Goal: Navigation & Orientation: Find specific page/section

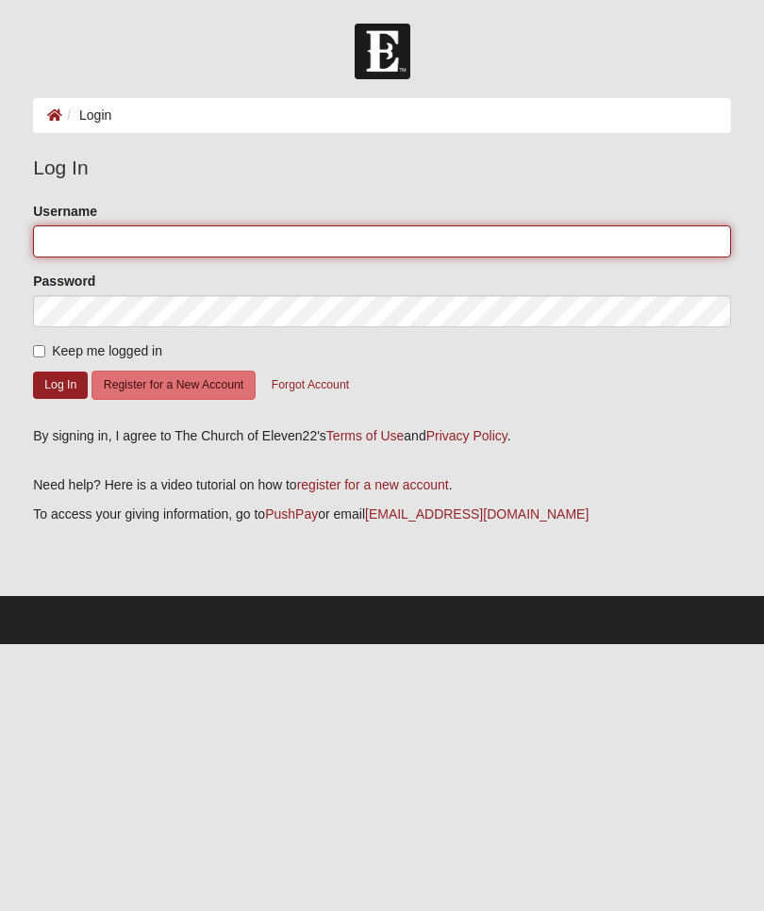
click at [259, 238] on input "Username" at bounding box center [382, 241] width 698 height 32
type input "[EMAIL_ADDRESS][DOMAIN_NAME]"
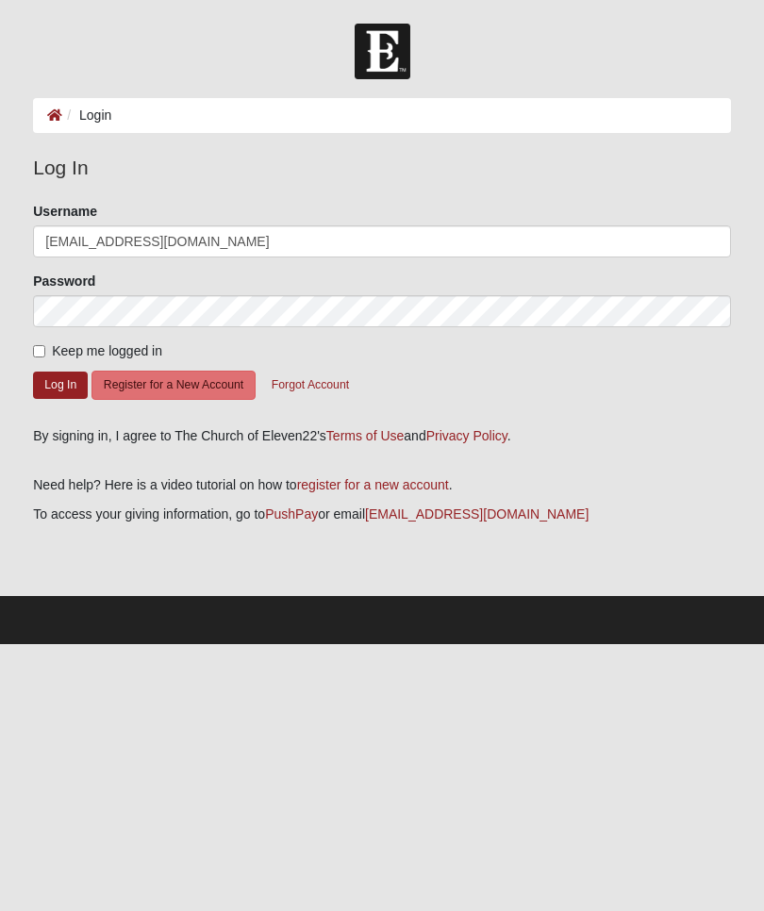
click at [60, 384] on button "Log In" at bounding box center [60, 385] width 55 height 27
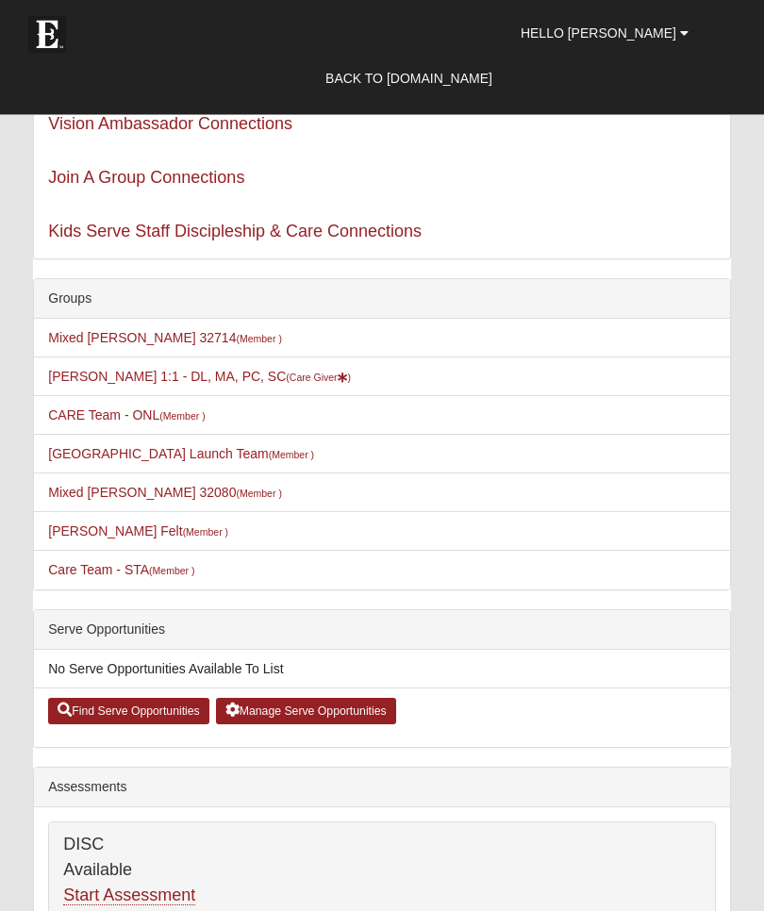
scroll to position [136, 0]
click at [81, 567] on link "Care Team - STA (Member )" at bounding box center [121, 569] width 146 height 15
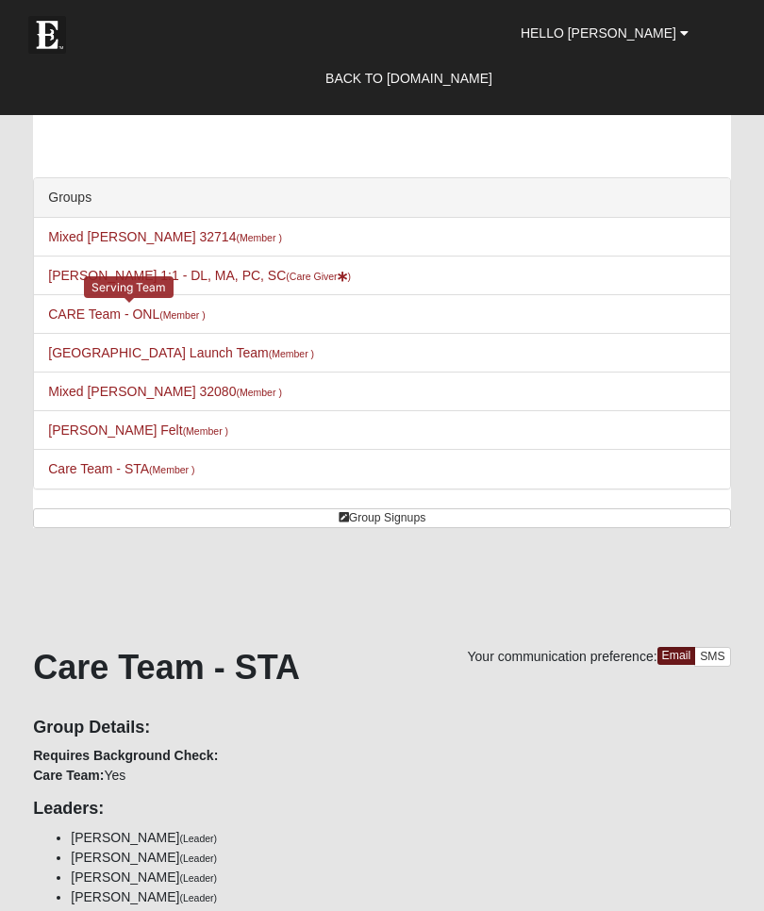
click at [109, 311] on link "CARE Team - ONL (Member )" at bounding box center [126, 314] width 157 height 15
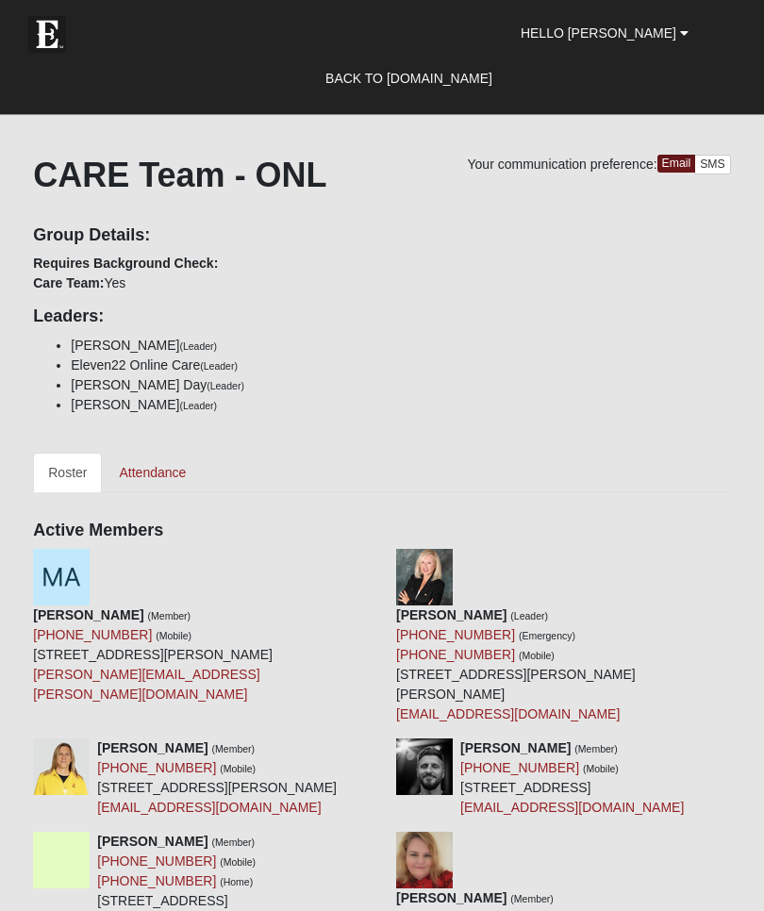
scroll to position [498, 0]
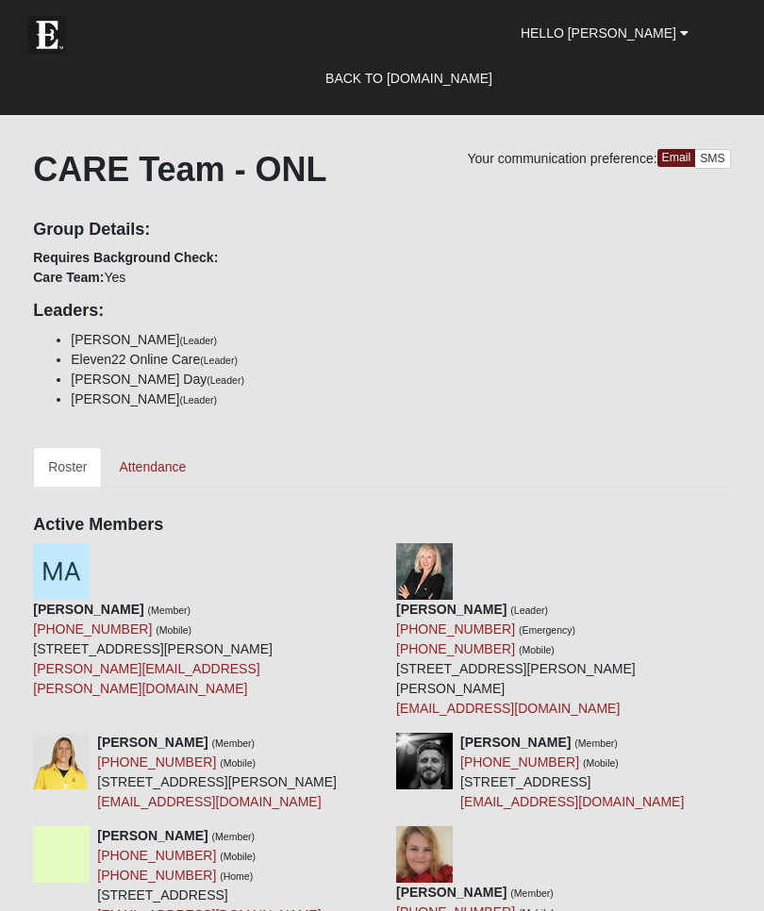
click at [148, 462] on link "Attendance" at bounding box center [152, 467] width 97 height 40
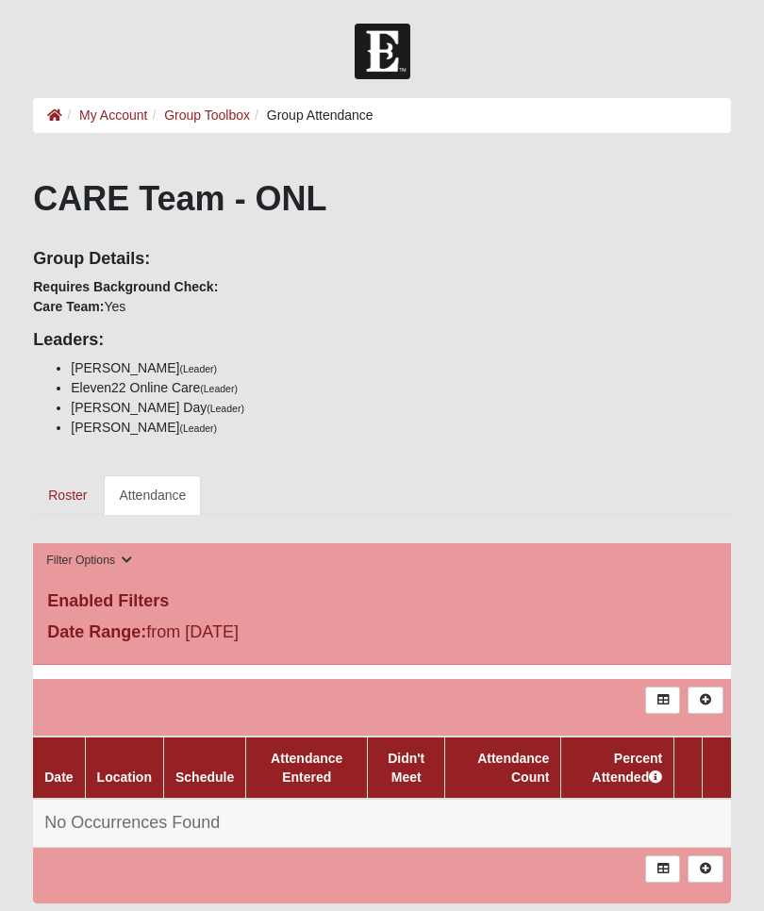
click at [68, 496] on link "Roster" at bounding box center [67, 496] width 69 height 40
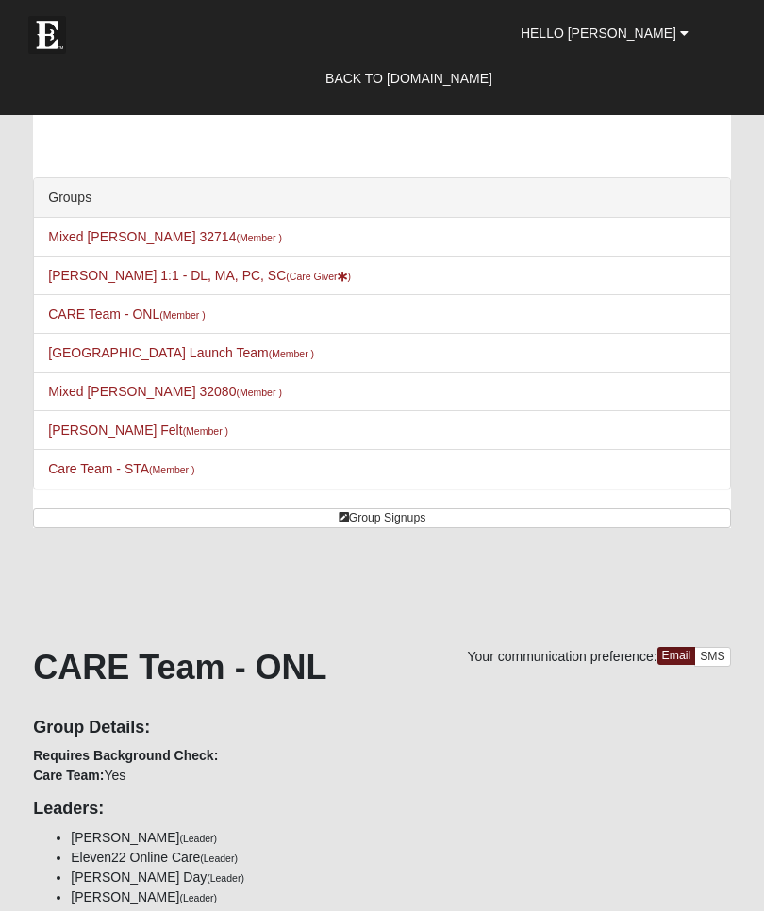
click at [101, 387] on link "Mixed Lauter 32080 (Member )" at bounding box center [165, 391] width 234 height 15
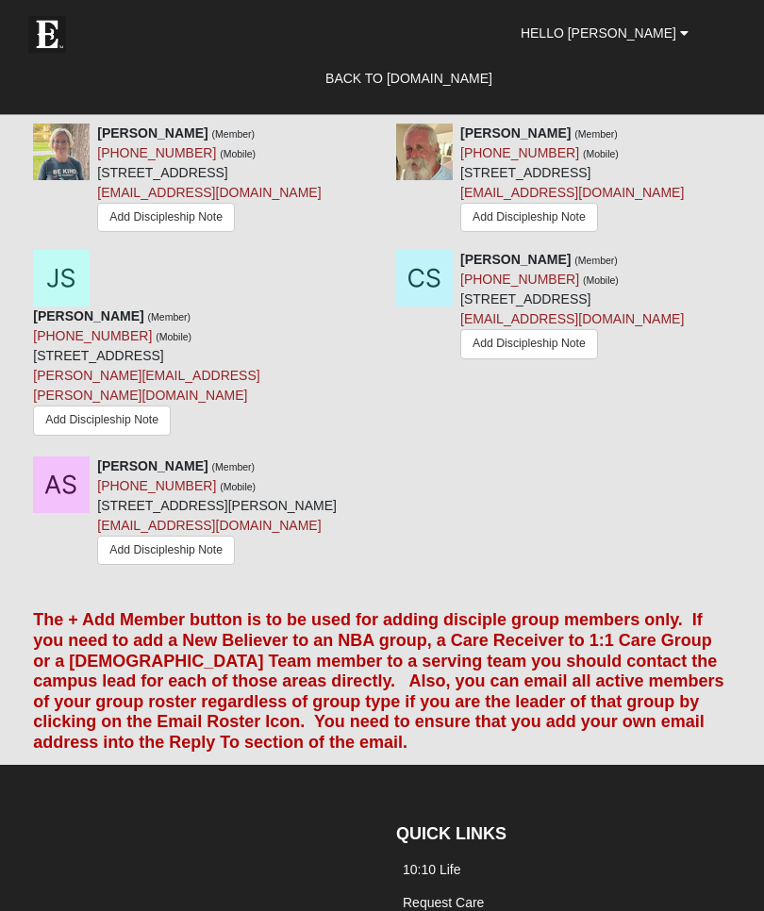
scroll to position [3119, 0]
